Goal: Communication & Community: Answer question/provide support

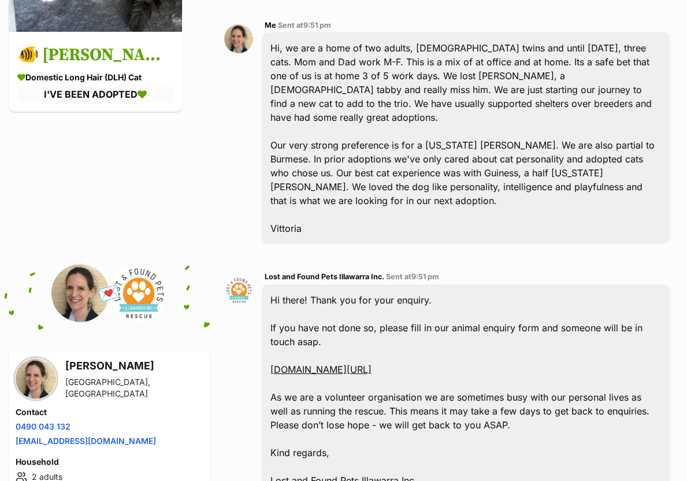
scroll to position [735, 0]
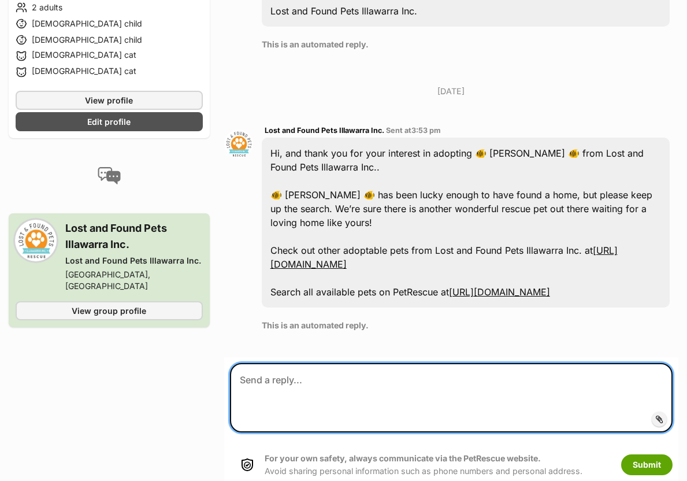
click at [288, 370] on textarea at bounding box center [451, 397] width 443 height 69
drag, startPoint x: 439, startPoint y: 355, endPoint x: 415, endPoint y: 354, distance: 23.7
click at [415, 363] on textarea "I'm happy for Wanda. I know a lot of sheters" at bounding box center [451, 397] width 443 height 69
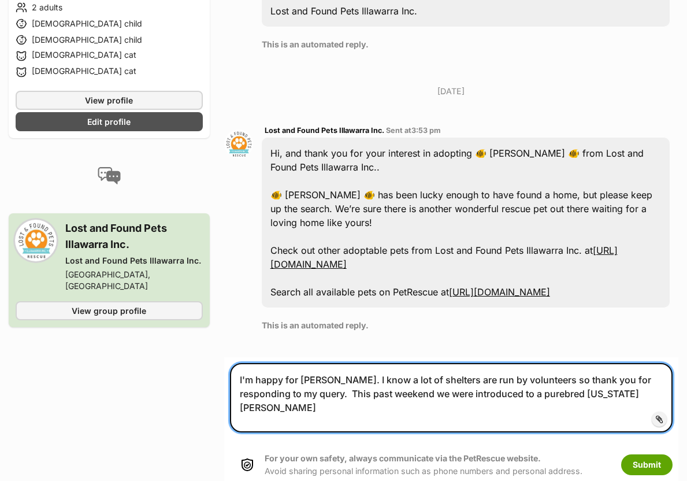
drag, startPoint x: 495, startPoint y: 370, endPoint x: 499, endPoint y: 361, distance: 9.8
click at [495, 369] on textarea "I'm happy for Wanda. I know a lot of shelters are run by volunteers so thank yo…" at bounding box center [451, 397] width 443 height 69
click at [643, 368] on textarea "I'm happy for Wanda. I know a lot of shelters are run by volunteers so thank yo…" at bounding box center [451, 397] width 443 height 69
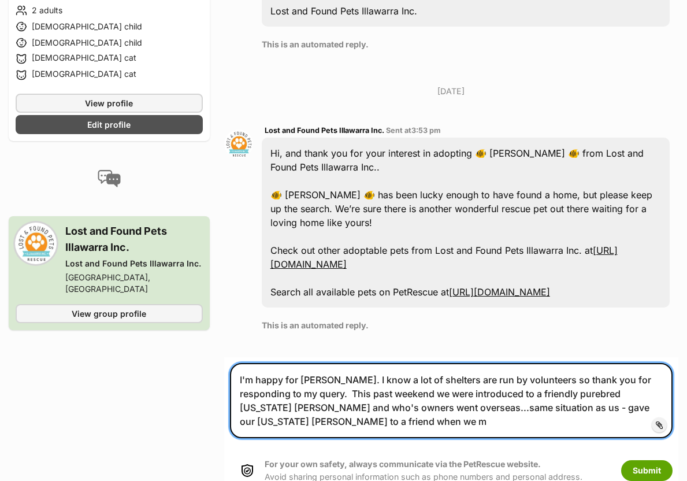
scroll to position [738, 0]
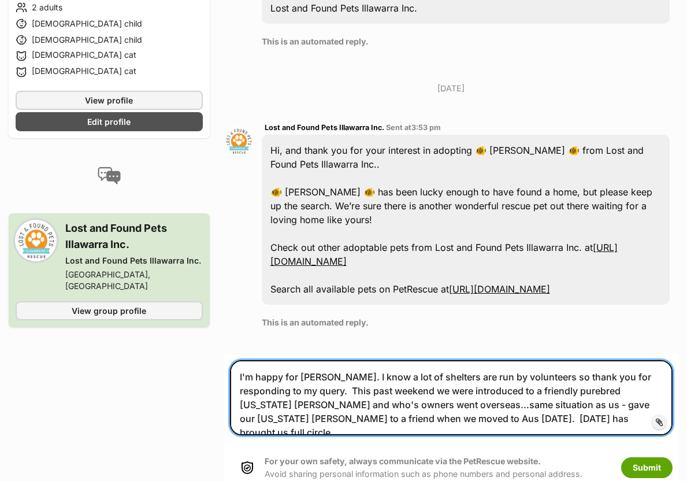
drag, startPoint x: 644, startPoint y: 367, endPoint x: 650, endPoint y: 317, distance: 50.6
click at [644, 366] on textarea "I'm happy for Wanda. I know a lot of shelters are run by volunteers so thank yo…" at bounding box center [451, 397] width 443 height 75
click at [511, 400] on textarea "I'm happy for [PERSON_NAME]. I know a lot of shelters are run by volunteers so …" at bounding box center [451, 397] width 443 height 75
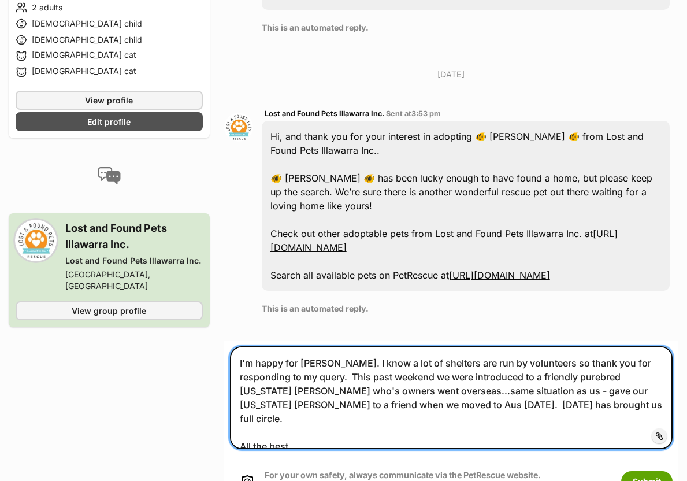
scroll to position [759, 0]
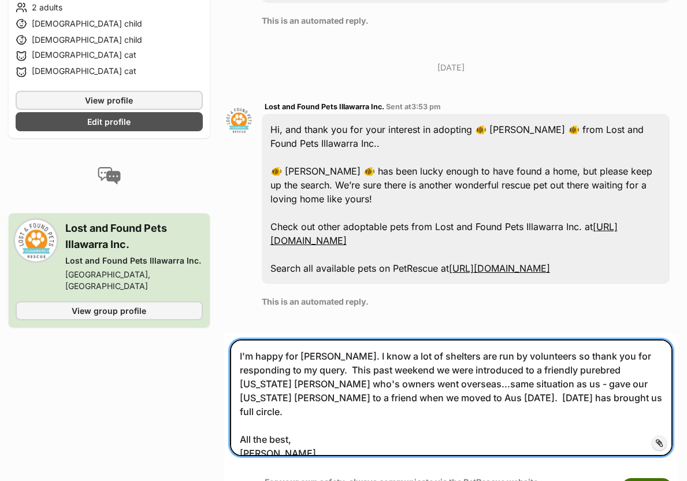
type textarea "I'm happy for Wanda. I know a lot of shelters are run by volunteers so thank yo…"
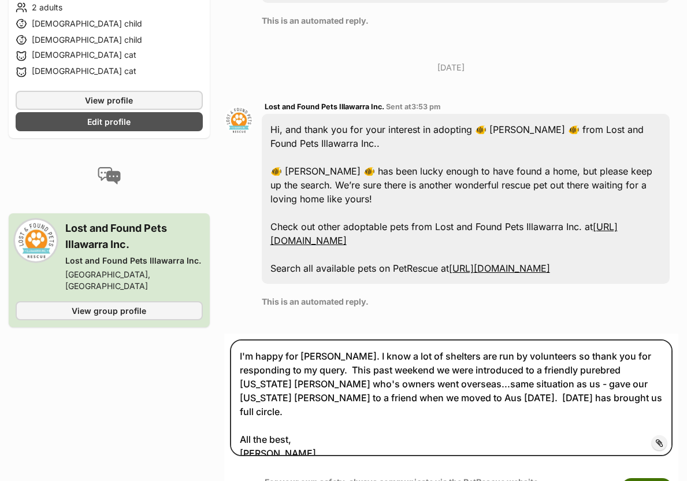
click at [642, 478] on button "Submit" at bounding box center [646, 488] width 51 height 21
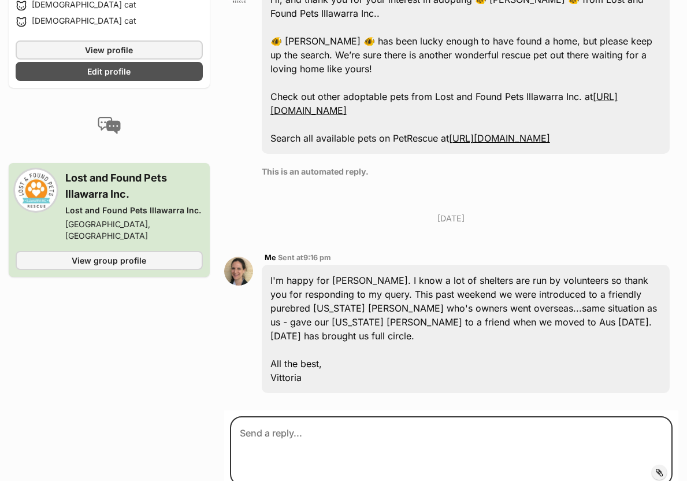
scroll to position [939, 0]
